Goal: Information Seeking & Learning: Learn about a topic

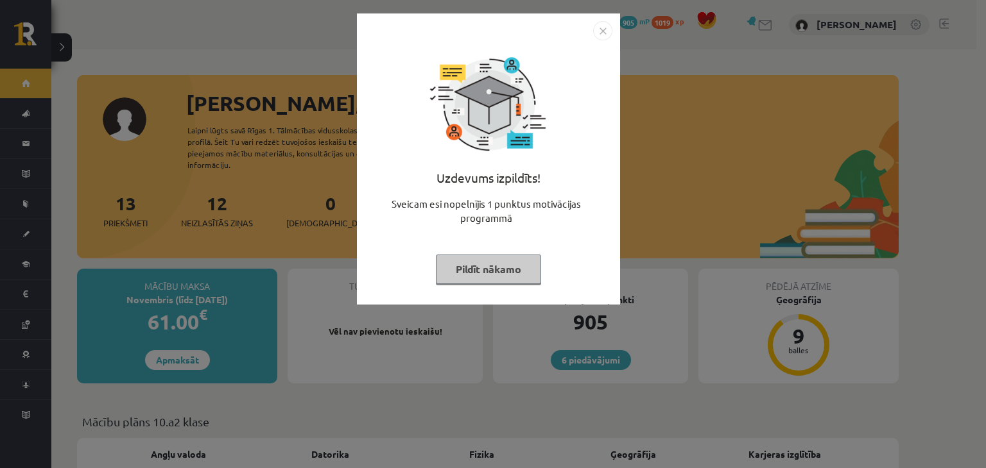
click at [603, 29] on img "Close" at bounding box center [602, 30] width 19 height 19
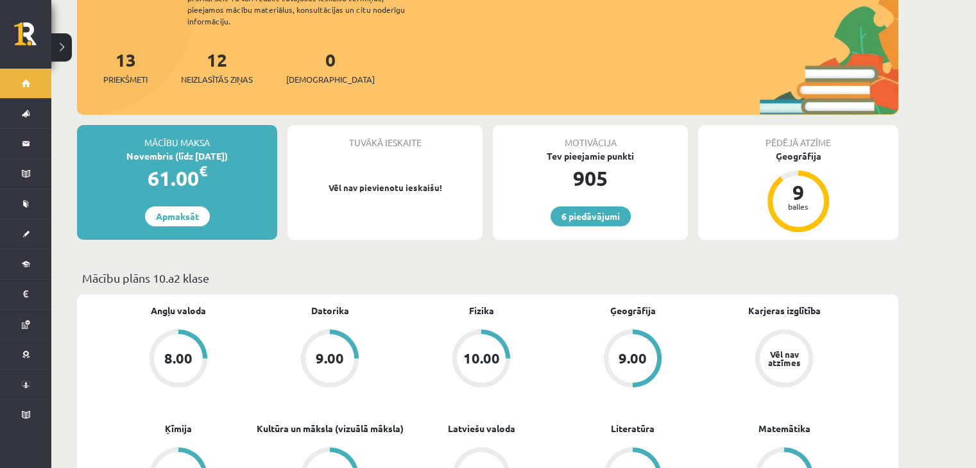
scroll to position [128, 0]
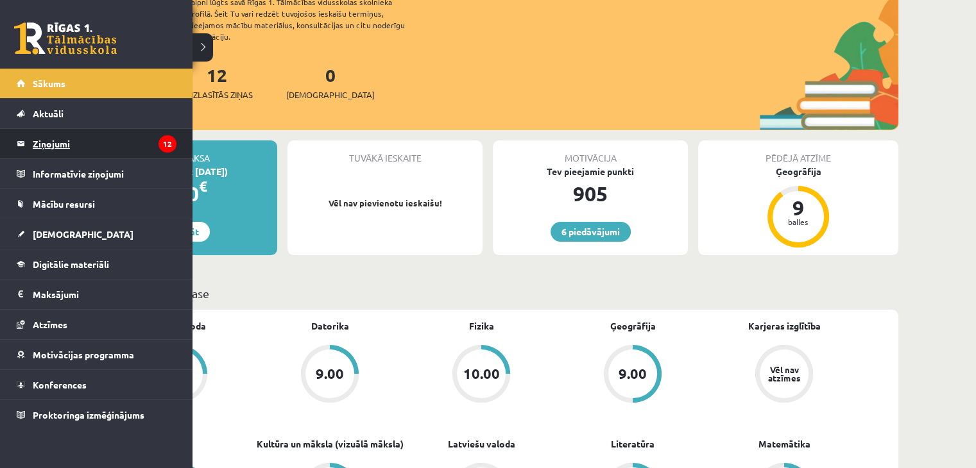
click at [23, 141] on link "Ziņojumi 12" at bounding box center [97, 144] width 160 height 30
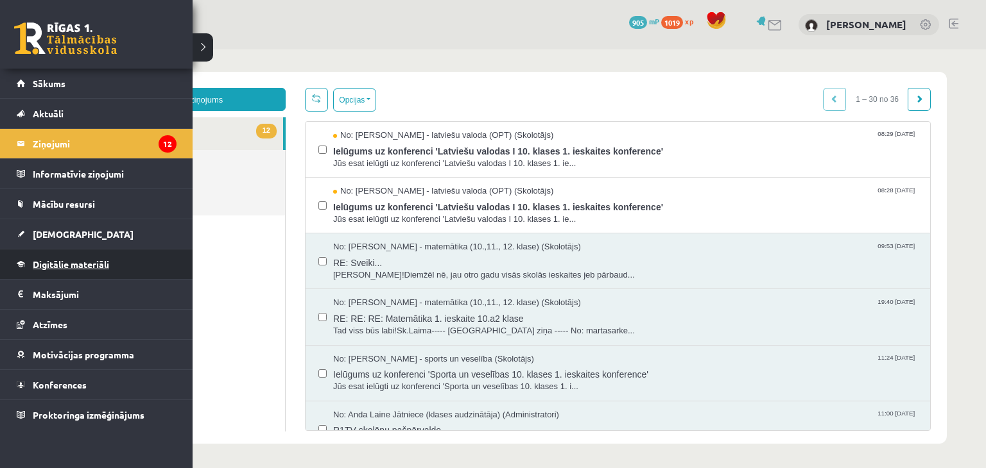
click at [41, 266] on span "Digitālie materiāli" at bounding box center [71, 265] width 76 height 12
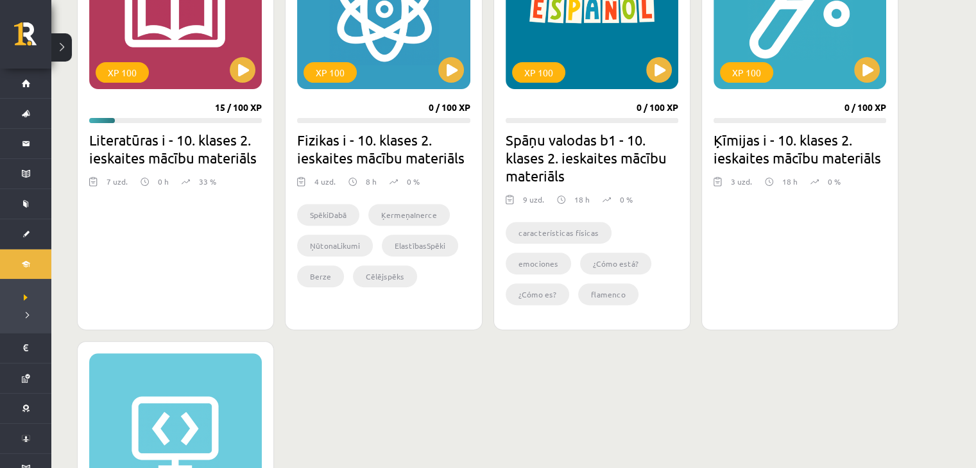
scroll to position [385, 0]
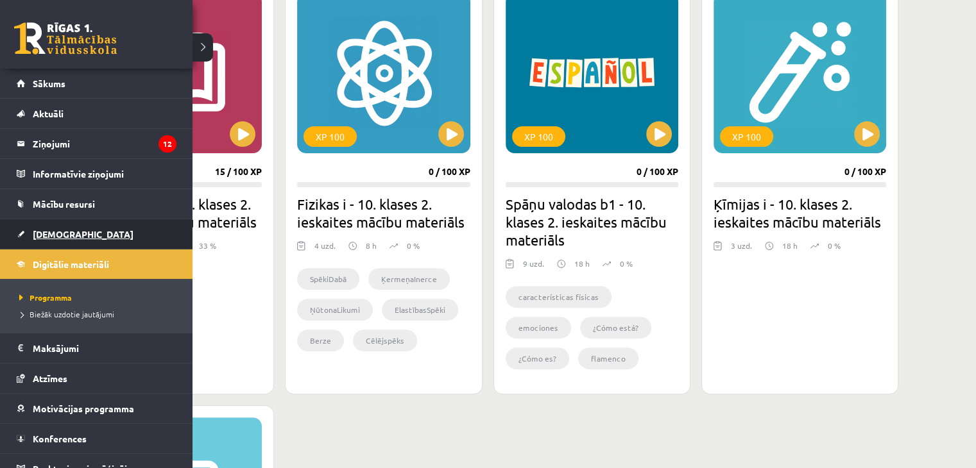
click at [51, 231] on span "[DEMOGRAPHIC_DATA]" at bounding box center [83, 234] width 101 height 12
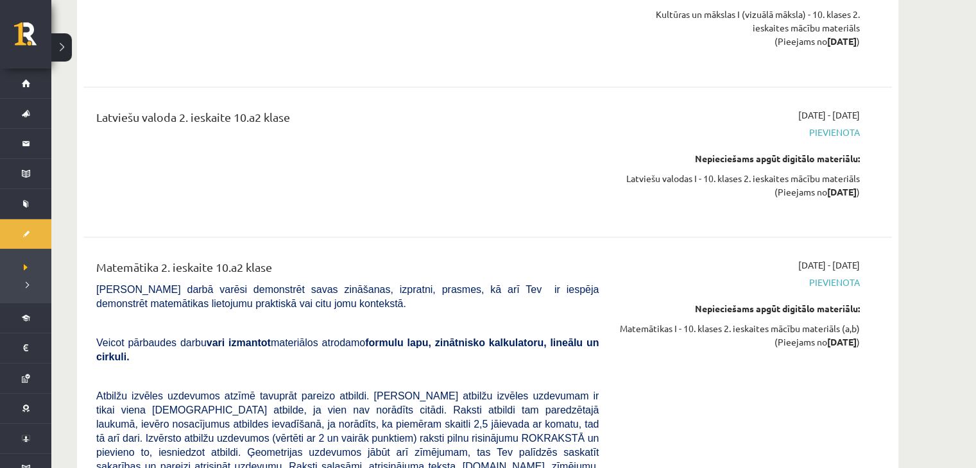
scroll to position [2374, 0]
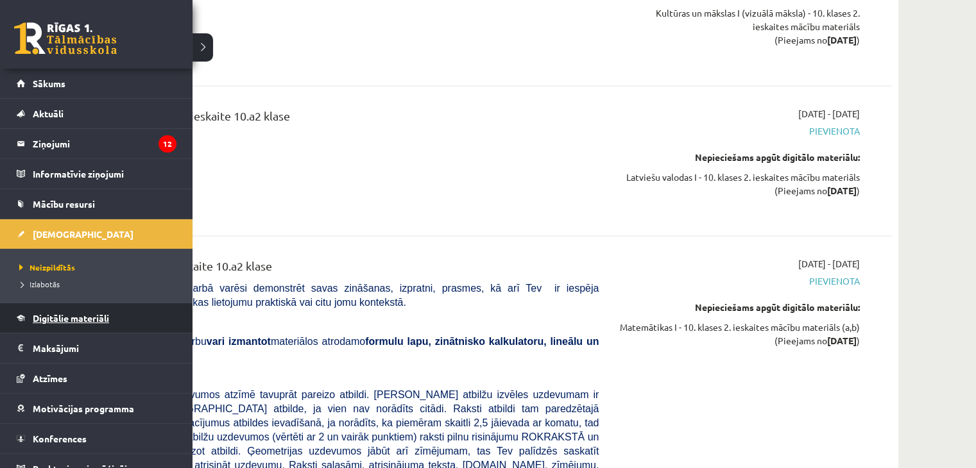
click at [78, 307] on link "Digitālie materiāli" at bounding box center [97, 319] width 160 height 30
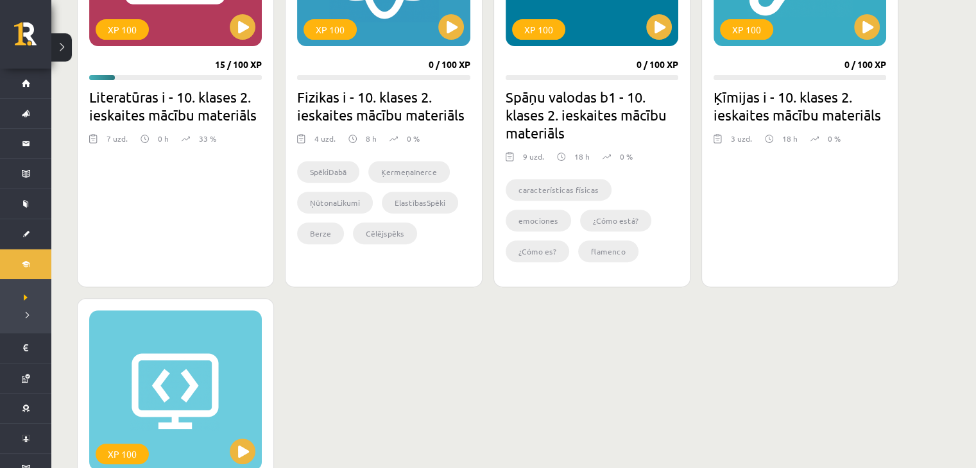
scroll to position [300, 0]
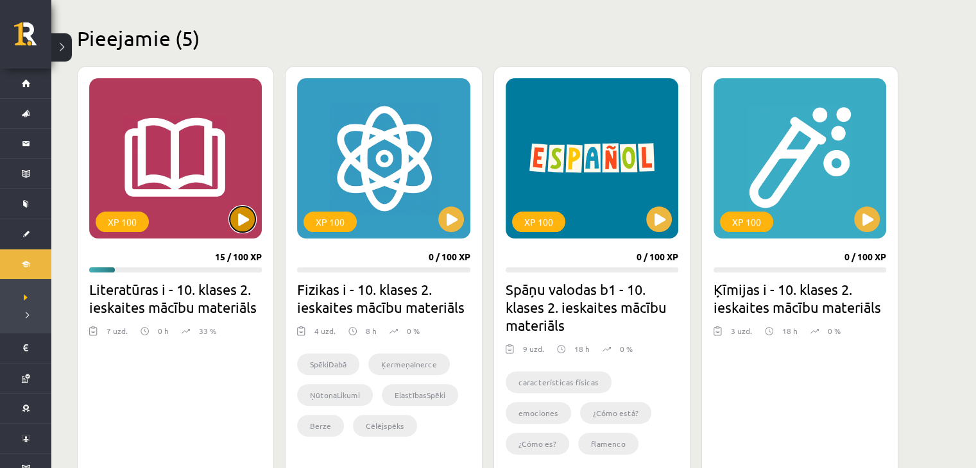
click at [246, 216] on button at bounding box center [243, 220] width 26 height 26
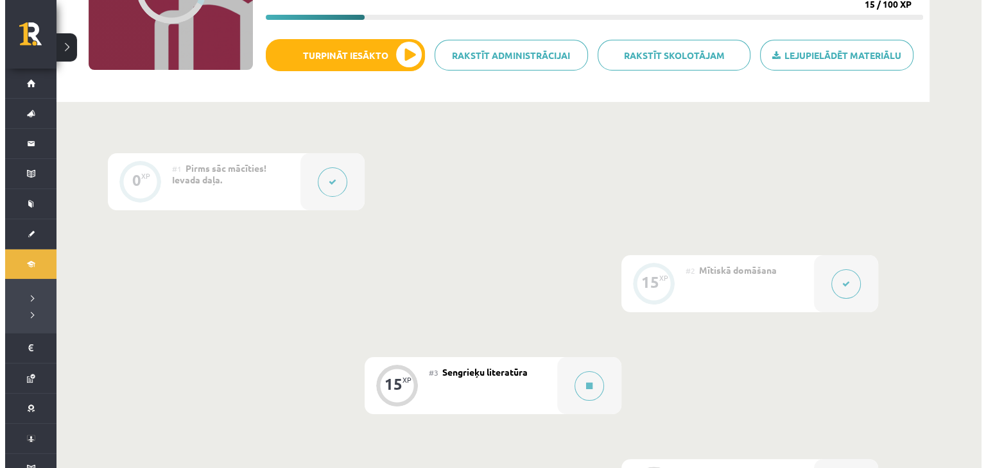
scroll to position [257, 0]
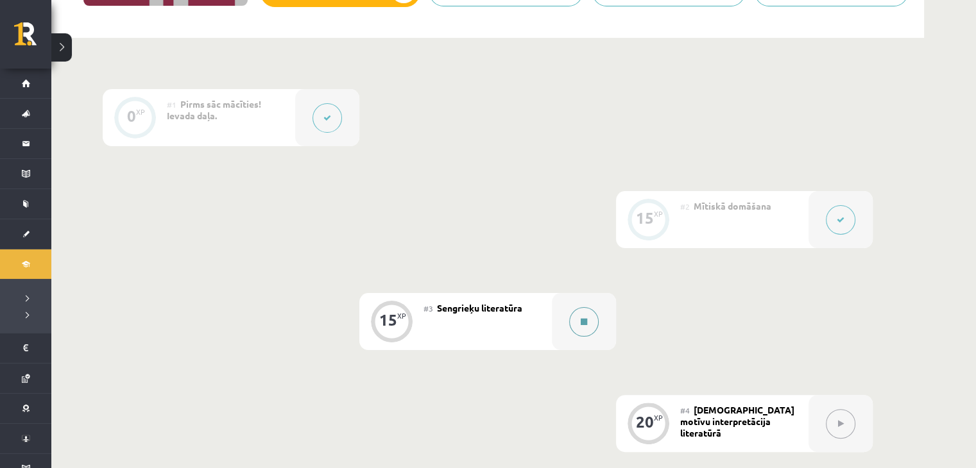
click at [576, 327] on button at bounding box center [584, 322] width 30 height 30
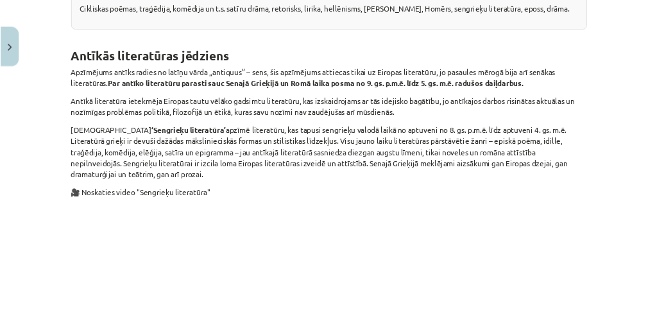
scroll to position [319, 0]
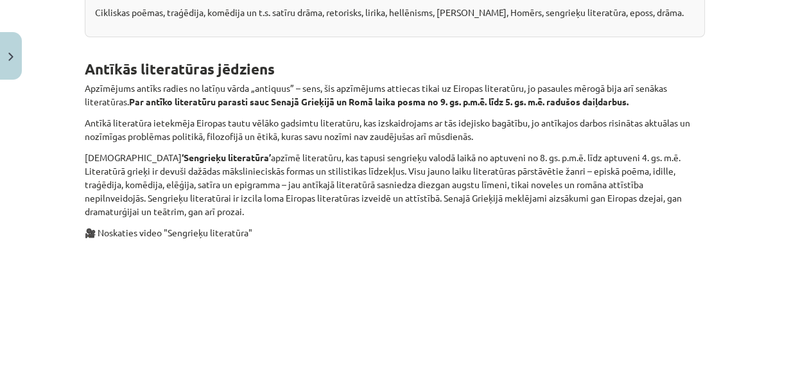
click at [325, 116] on p "Antīkā literatūra ietekmēja Eiropas tautu vēlāko gadsimtu literatūru, kas izska…" at bounding box center [395, 129] width 620 height 27
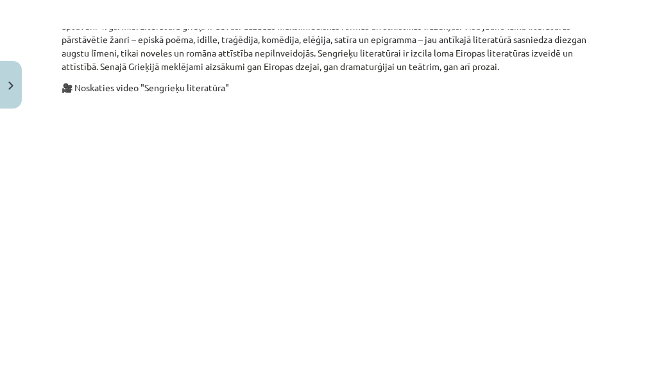
scroll to position [619, 0]
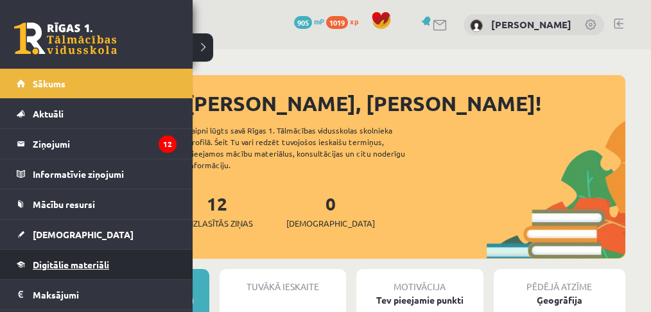
click at [47, 266] on span "Digitālie materiāli" at bounding box center [71, 265] width 76 height 12
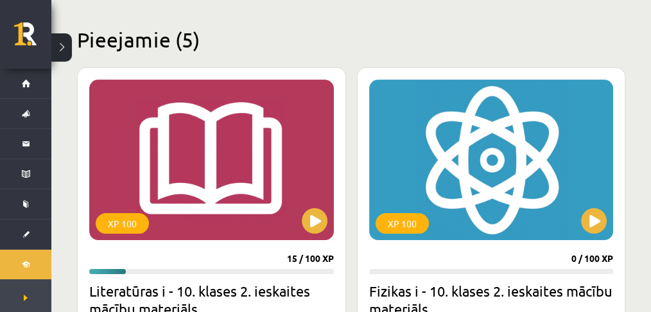
scroll to position [299, 0]
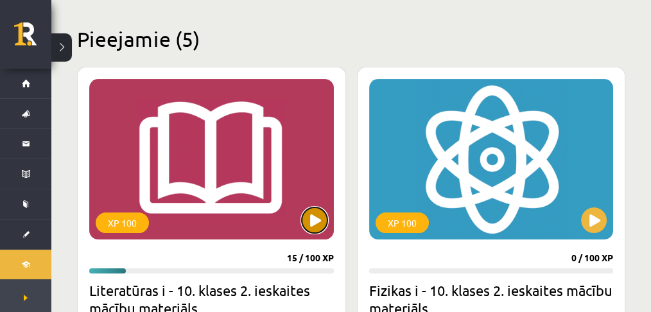
click at [311, 232] on button at bounding box center [315, 220] width 26 height 26
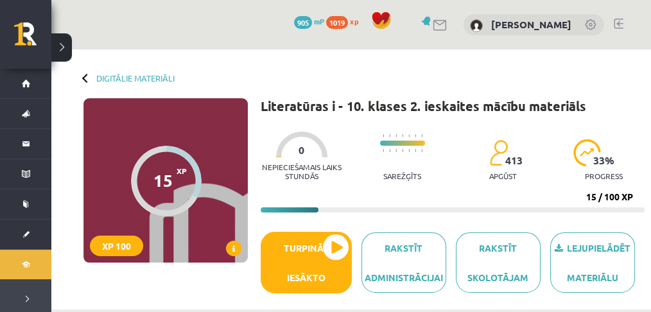
click at [511, 101] on h1 "Literatūras i - 10. klases 2. ieskaites mācību materiāls" at bounding box center [423, 105] width 325 height 15
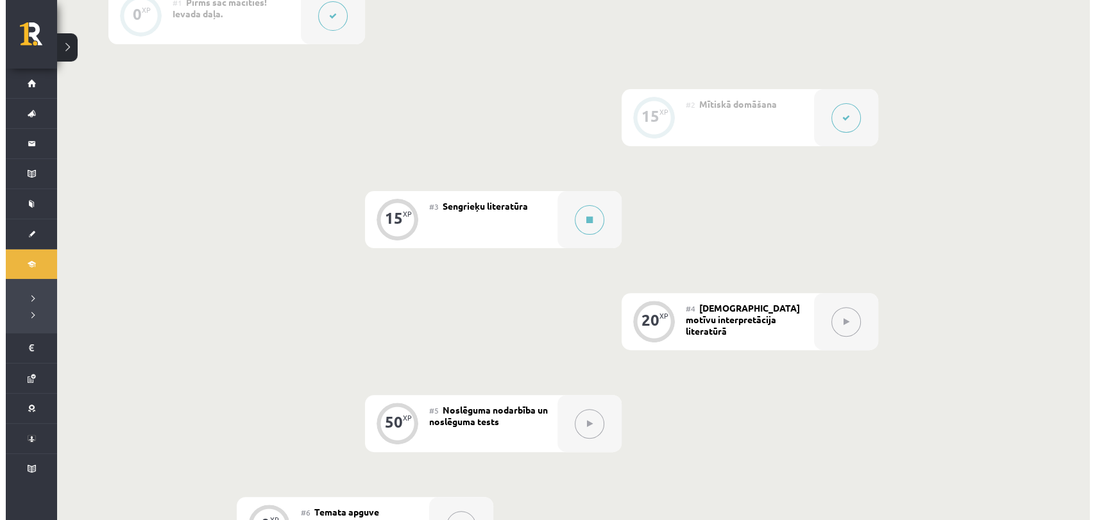
scroll to position [356, 0]
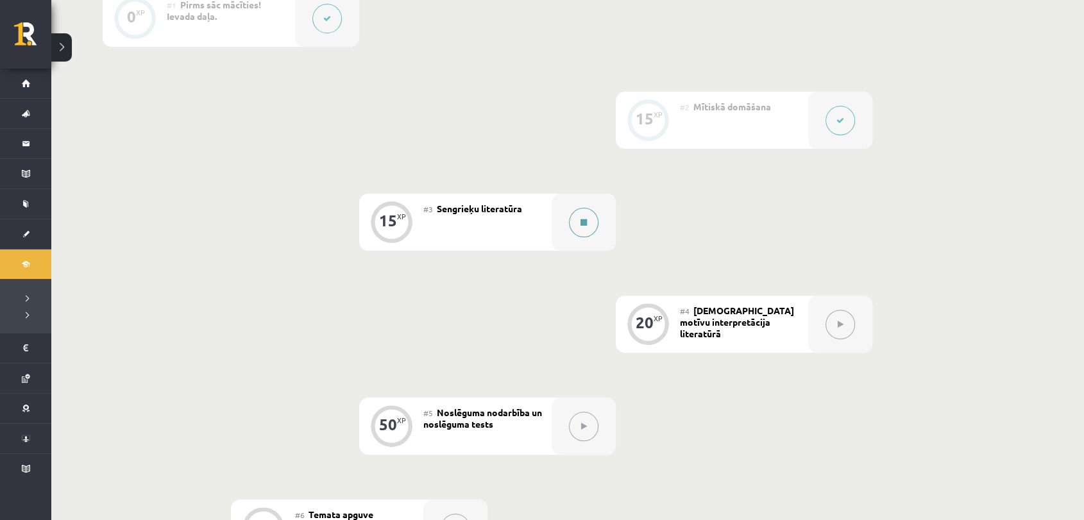
click at [579, 222] on button at bounding box center [584, 223] width 30 height 30
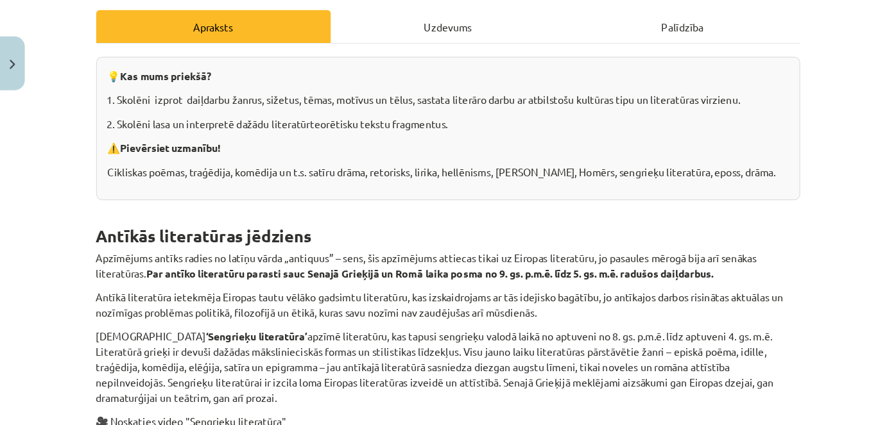
scroll to position [180, 0]
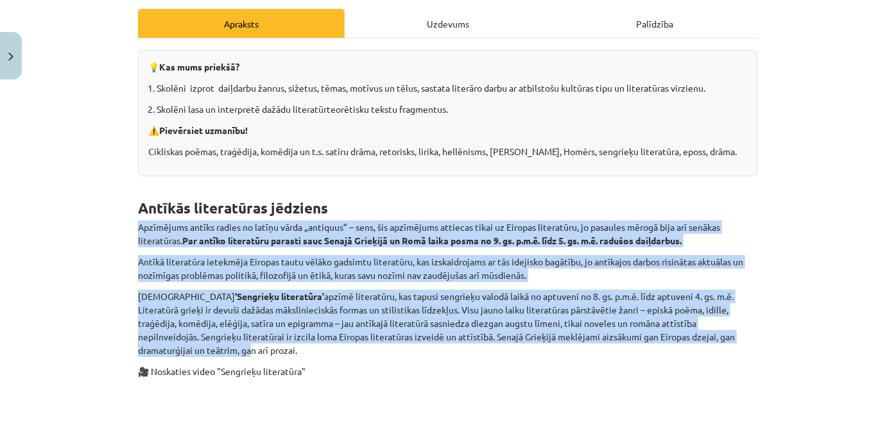
drag, startPoint x: 118, startPoint y: 228, endPoint x: 734, endPoint y: 329, distance: 624.2
click at [656, 311] on div "Mācību tēma: Literatūras i - 10. klases 2. ieskaites mācību materiāls #3 Sengri…" at bounding box center [448, 212] width 896 height 425
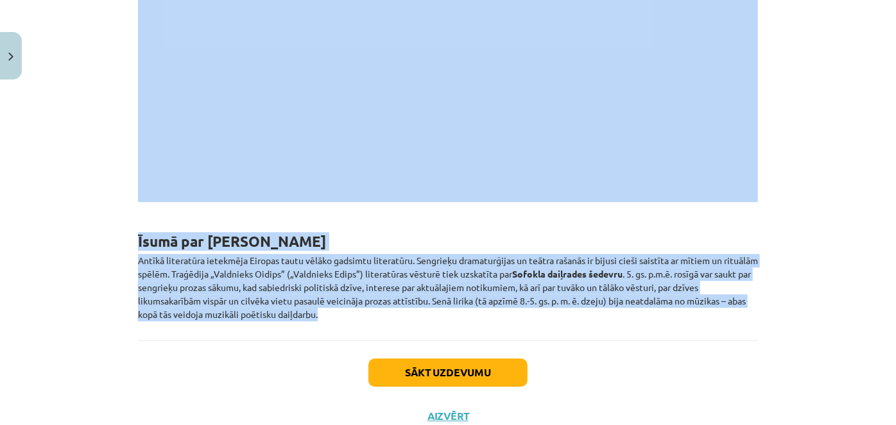
scroll to position [4030, 0]
drag, startPoint x: 126, startPoint y: 110, endPoint x: 504, endPoint y: 273, distance: 411.0
click at [504, 273] on div "Mācību tēma: Literatūras i - 10. klases 2. ieskaites mācību materiāls #3 Sengri…" at bounding box center [448, 212] width 896 height 425
copy div "Apzīmējums antīks radies no latīņu vārda „antiquus” – sens, šis apzīmējums atti…"
click at [656, 209] on h1 "Īsumā par galveno" at bounding box center [448, 229] width 620 height 40
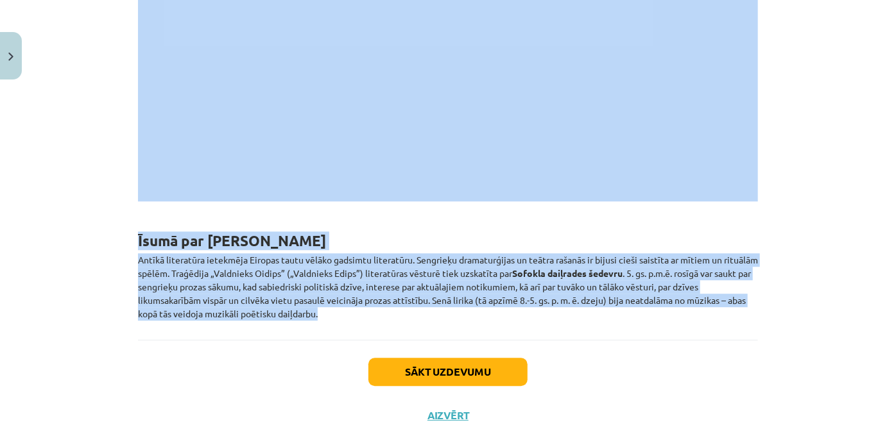
click at [656, 161] on div "Mācību tēma: Literatūras i - 10. klases 2. ieskaites mācību materiāls #3 Sengri…" at bounding box center [448, 212] width 896 height 425
